Goal: Task Accomplishment & Management: Use online tool/utility

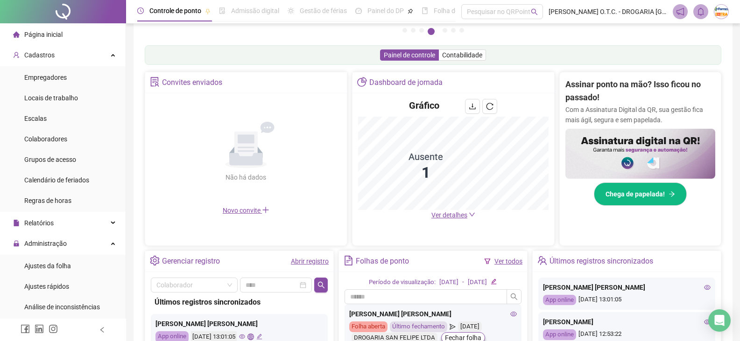
scroll to position [140, 0]
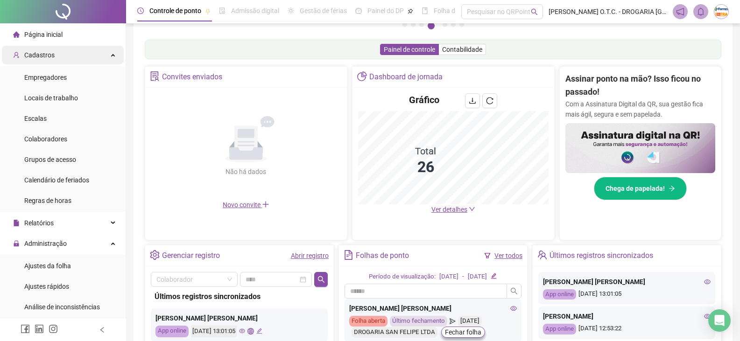
click at [71, 63] on div "Cadastros" at bounding box center [63, 55] width 122 height 19
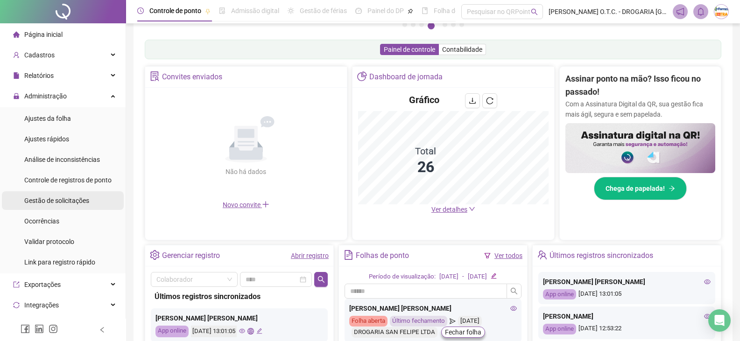
click at [75, 201] on span "Gestão de solicitações" at bounding box center [56, 200] width 65 height 7
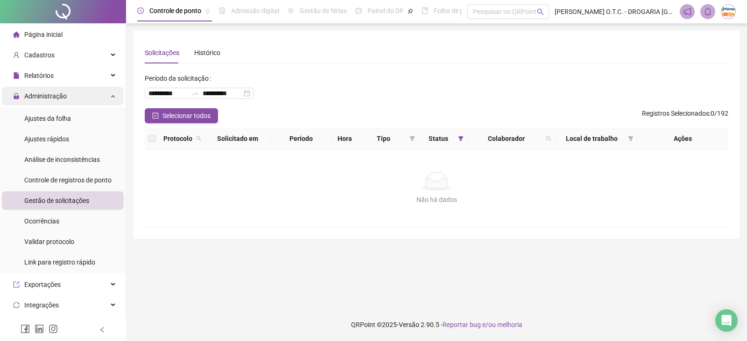
click at [71, 99] on div "Administração" at bounding box center [63, 96] width 122 height 19
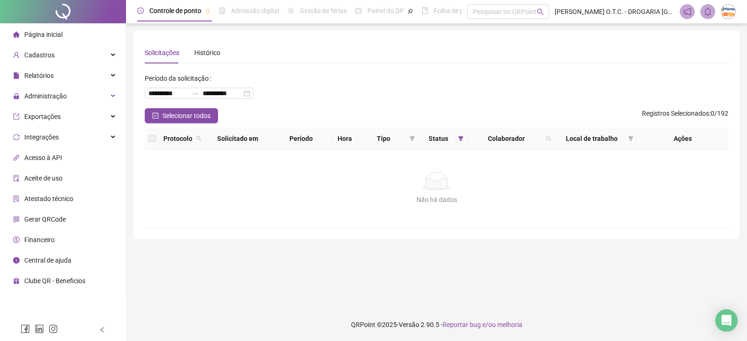
click at [64, 31] on li "Página inicial" at bounding box center [63, 34] width 122 height 19
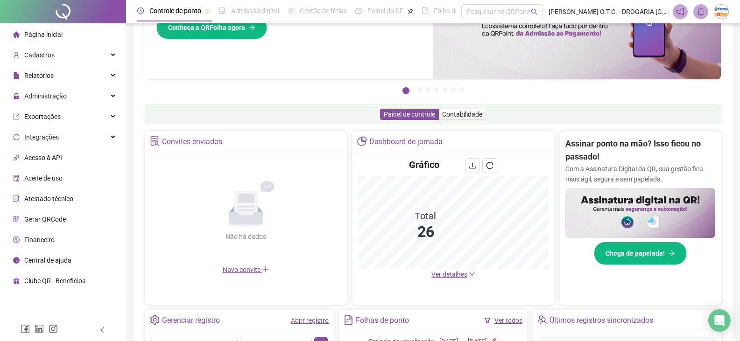
scroll to position [187, 0]
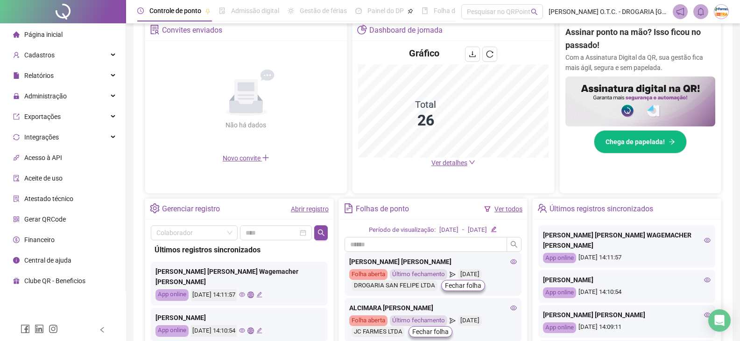
click at [451, 162] on span "Ver detalhes" at bounding box center [450, 162] width 36 height 7
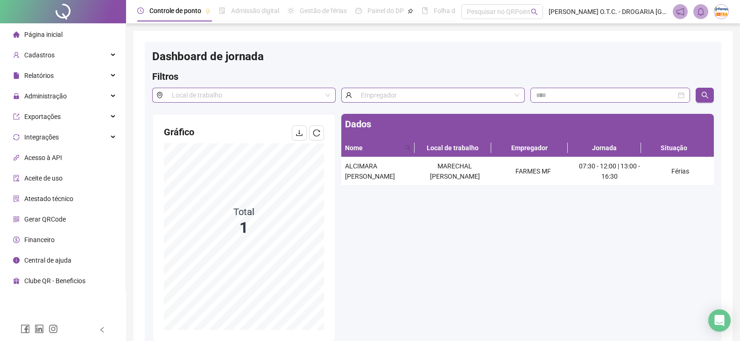
click at [40, 32] on span "Página inicial" at bounding box center [43, 34] width 38 height 7
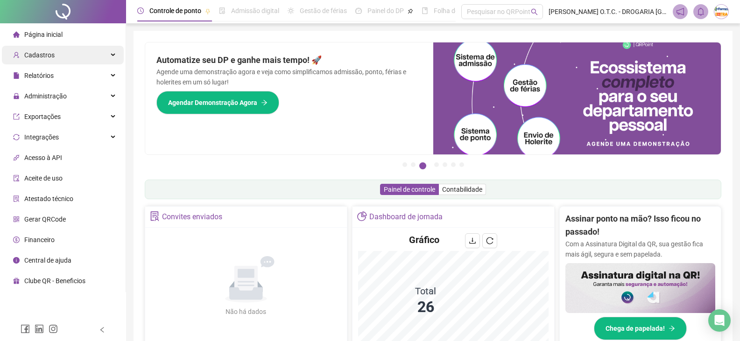
click at [55, 48] on div "Cadastros" at bounding box center [63, 55] width 122 height 19
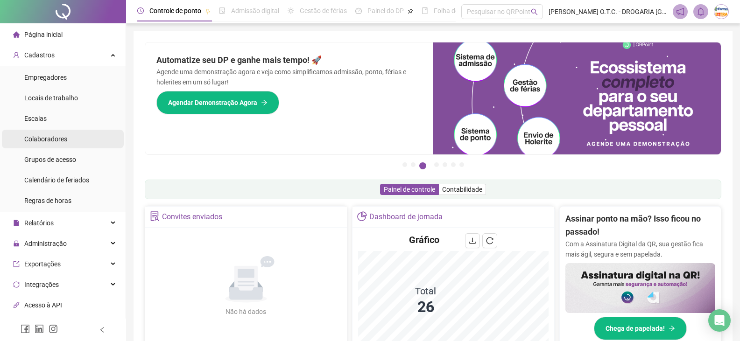
click at [72, 137] on li "Colaboradores" at bounding box center [63, 139] width 122 height 19
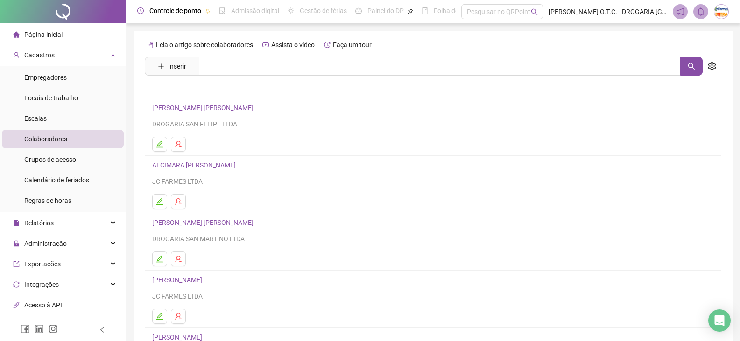
click at [187, 162] on link "ALCIMARA [PERSON_NAME]" at bounding box center [195, 165] width 86 height 7
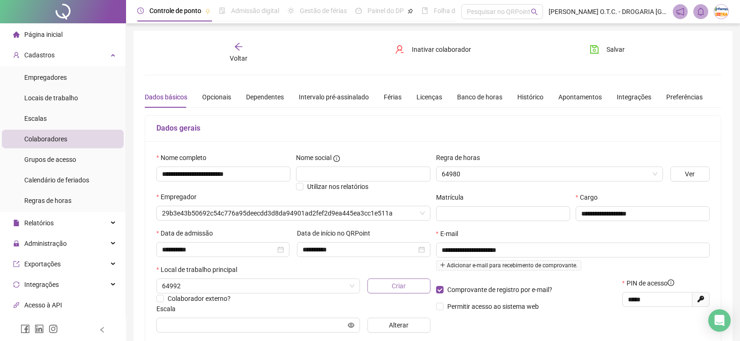
type input "**********"
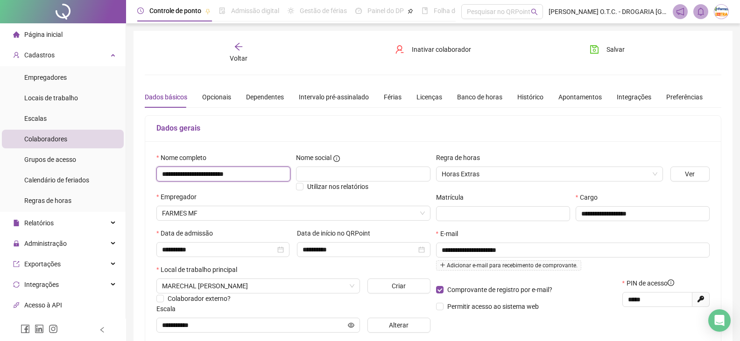
drag, startPoint x: 255, startPoint y: 170, endPoint x: 147, endPoint y: 172, distance: 108.4
click at [147, 172] on div "**********" at bounding box center [433, 247] width 576 height 210
click at [49, 36] on span "Página inicial" at bounding box center [43, 34] width 38 height 7
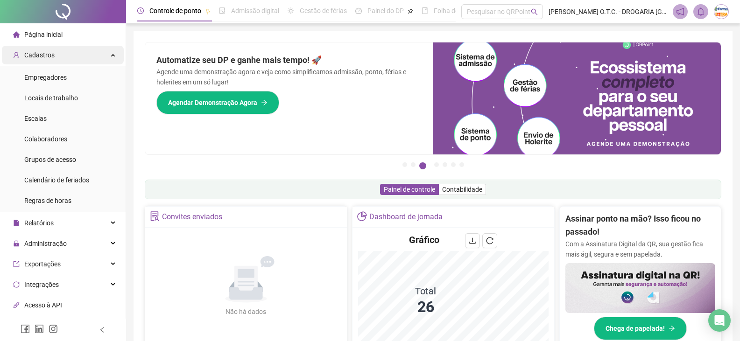
click at [89, 54] on div "Cadastros" at bounding box center [63, 55] width 122 height 19
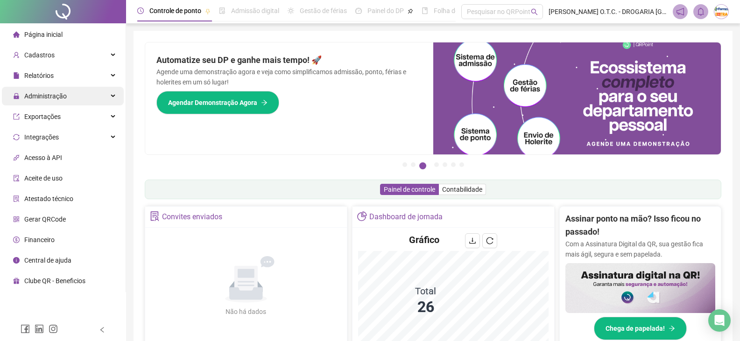
click at [64, 94] on span "Administração" at bounding box center [45, 95] width 43 height 7
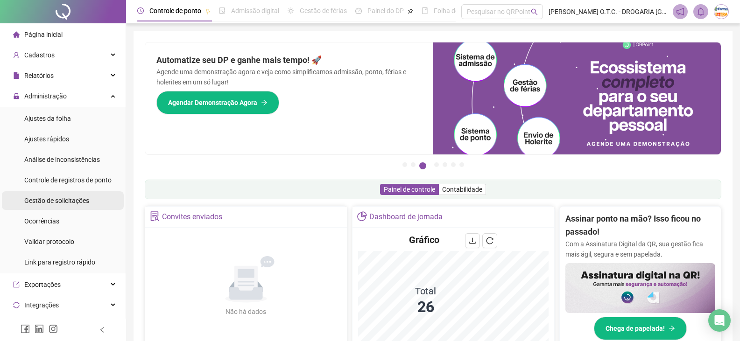
click at [96, 199] on li "Gestão de solicitações" at bounding box center [63, 200] width 122 height 19
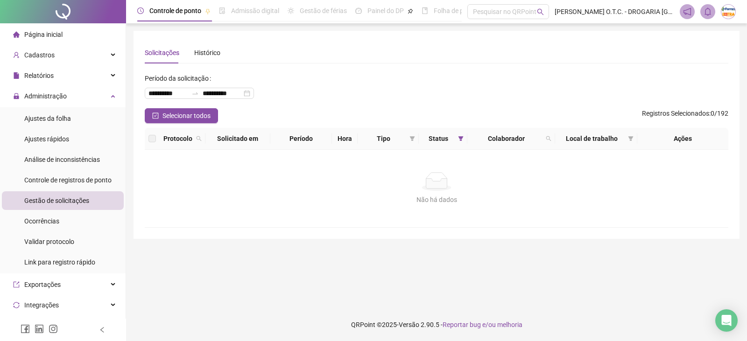
click at [71, 34] on li "Página inicial" at bounding box center [63, 34] width 122 height 19
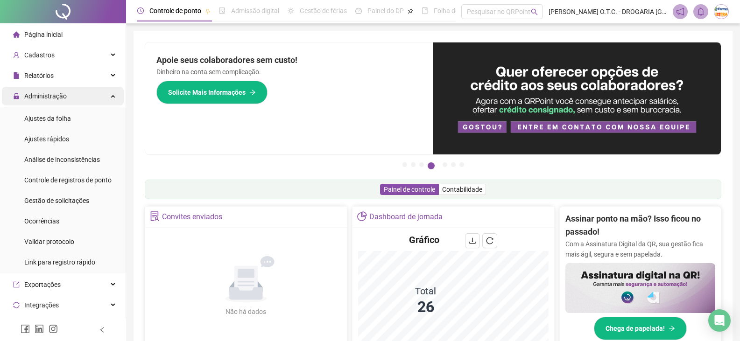
click at [95, 95] on div "Administração" at bounding box center [63, 96] width 122 height 19
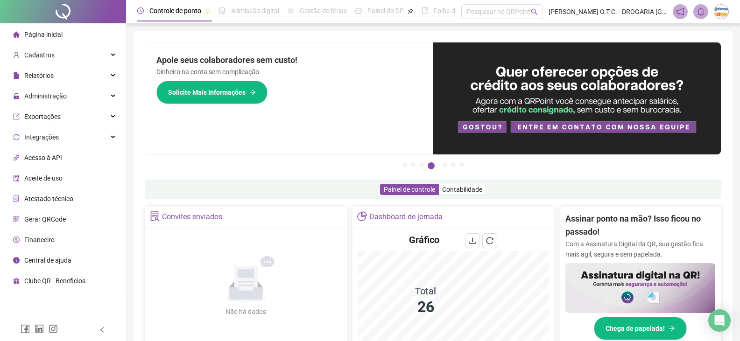
click at [69, 28] on li "Página inicial" at bounding box center [63, 34] width 122 height 19
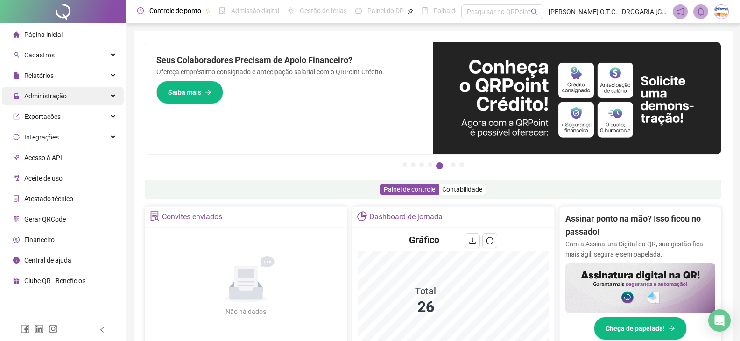
click at [79, 96] on div "Administração" at bounding box center [63, 96] width 122 height 19
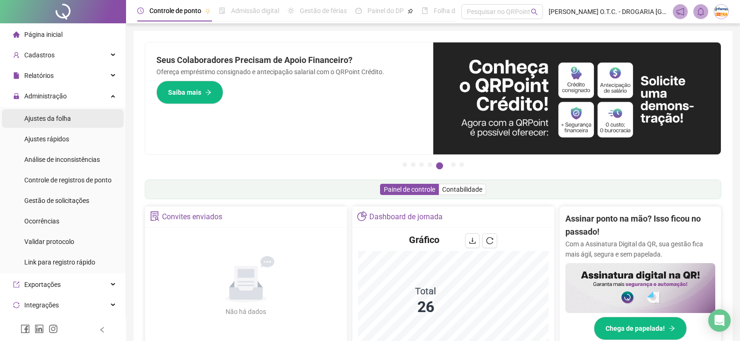
click at [78, 113] on li "Ajustes da folha" at bounding box center [63, 118] width 122 height 19
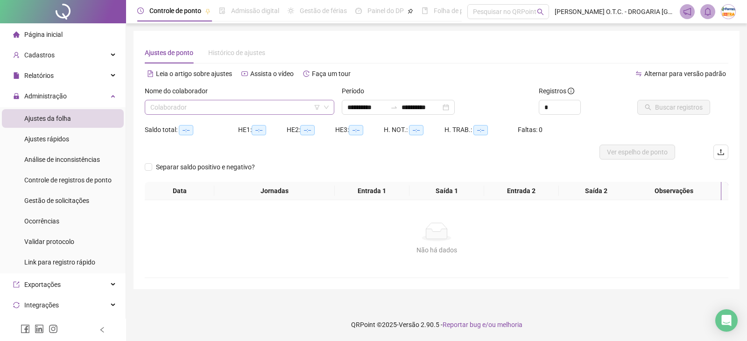
click at [216, 107] on input "search" at bounding box center [235, 107] width 170 height 14
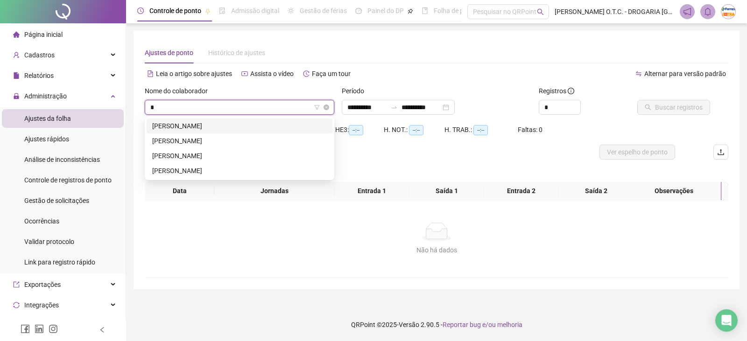
type input "**"
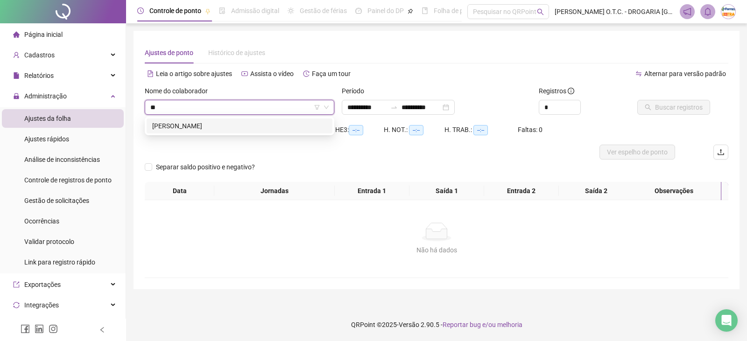
click at [228, 131] on div "[PERSON_NAME]" at bounding box center [239, 126] width 175 height 10
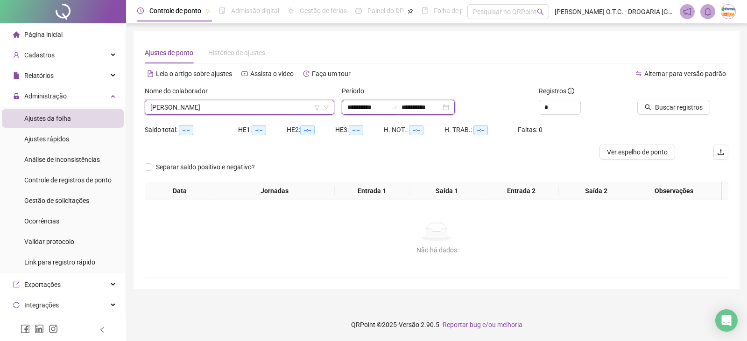
click at [383, 102] on input "**********" at bounding box center [366, 107] width 39 height 10
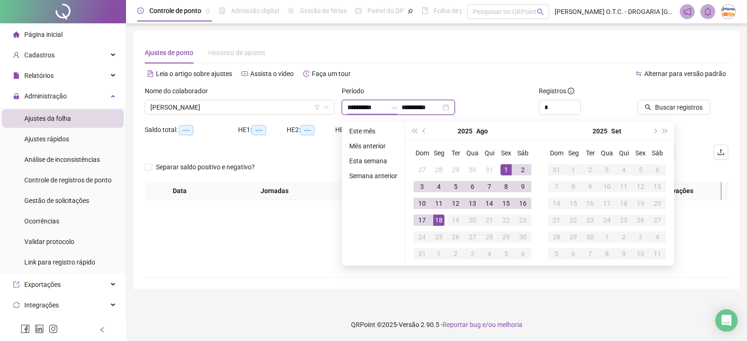
type input "**********"
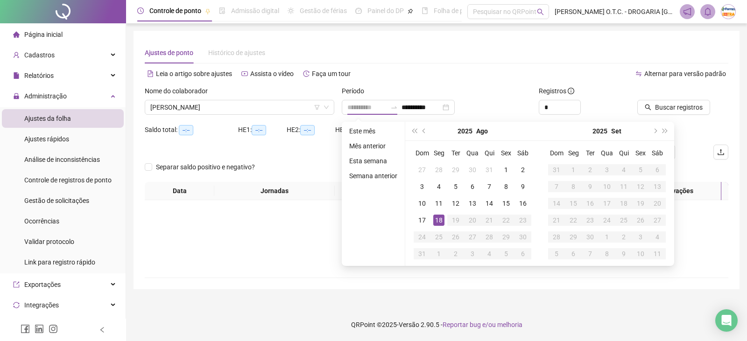
click at [438, 220] on div "18" at bounding box center [438, 220] width 11 height 11
click at [438, 219] on div "18" at bounding box center [438, 220] width 11 height 11
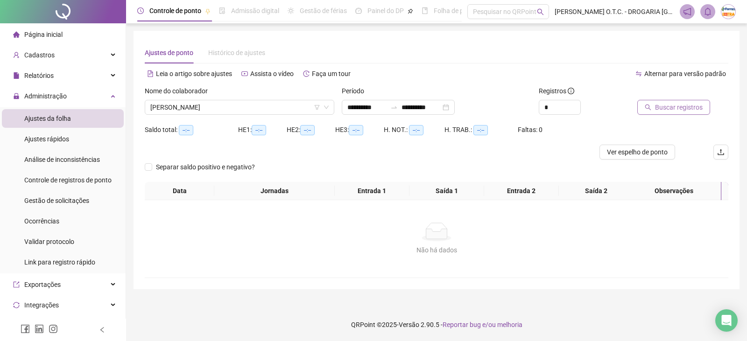
click at [659, 112] on span "Buscar registros" at bounding box center [679, 107] width 48 height 10
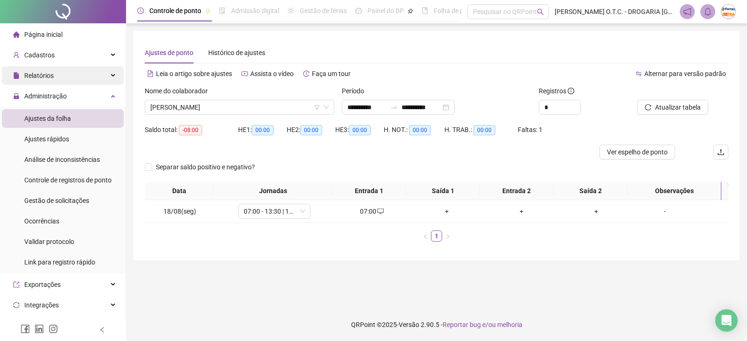
click at [61, 75] on div "Relatórios" at bounding box center [63, 75] width 122 height 19
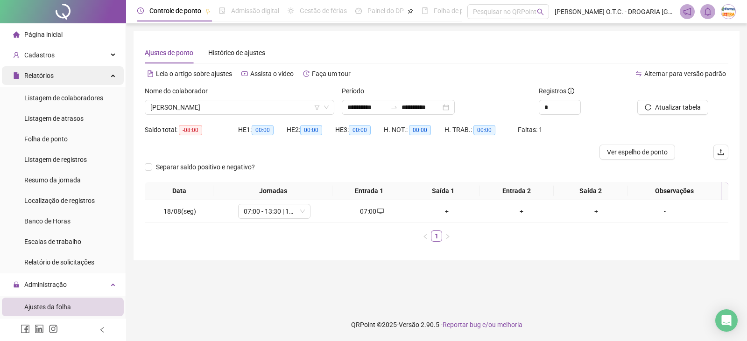
click at [105, 72] on div "Relatórios" at bounding box center [63, 75] width 122 height 19
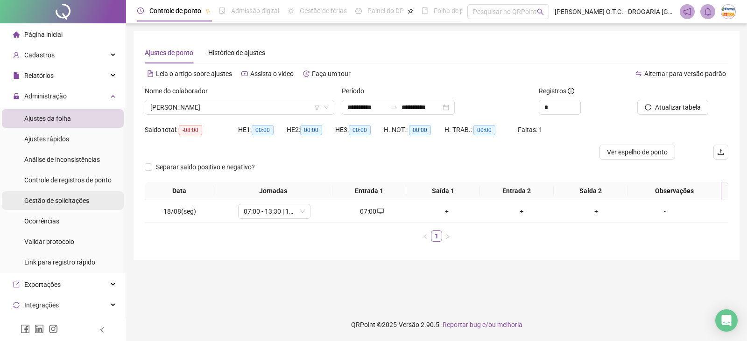
click at [93, 198] on li "Gestão de solicitações" at bounding box center [63, 200] width 122 height 19
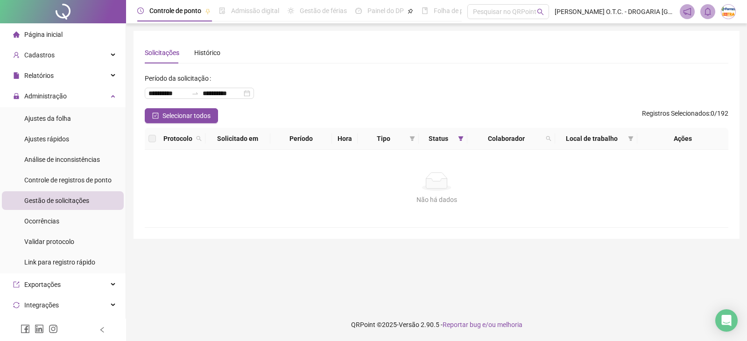
click at [50, 33] on span "Página inicial" at bounding box center [43, 34] width 38 height 7
